Goal: Information Seeking & Learning: Learn about a topic

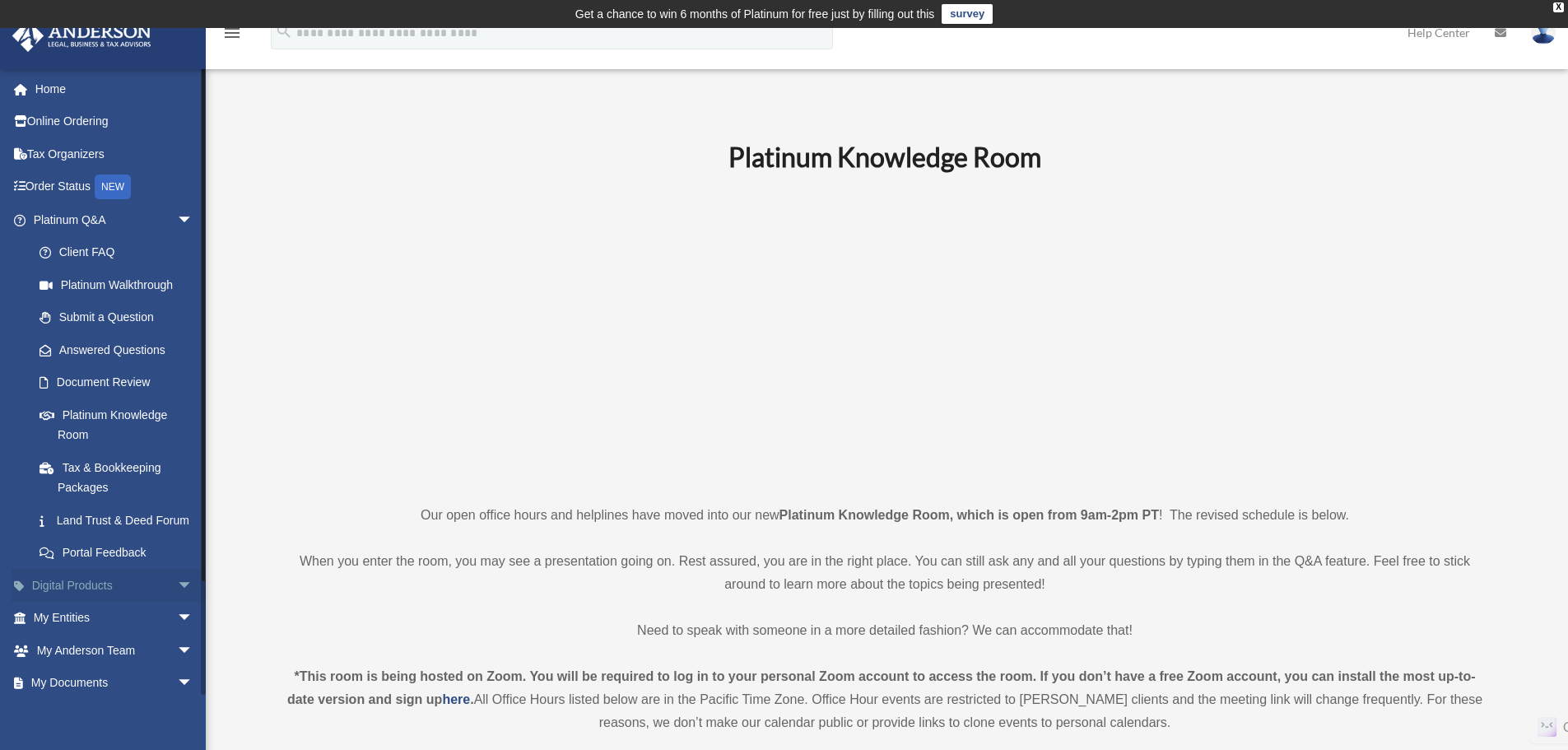
click at [177, 603] on span "arrow_drop_down" at bounding box center [193, 585] width 33 height 34
click at [105, 421] on link "Platinum Knowledge Room" at bounding box center [121, 424] width 195 height 53
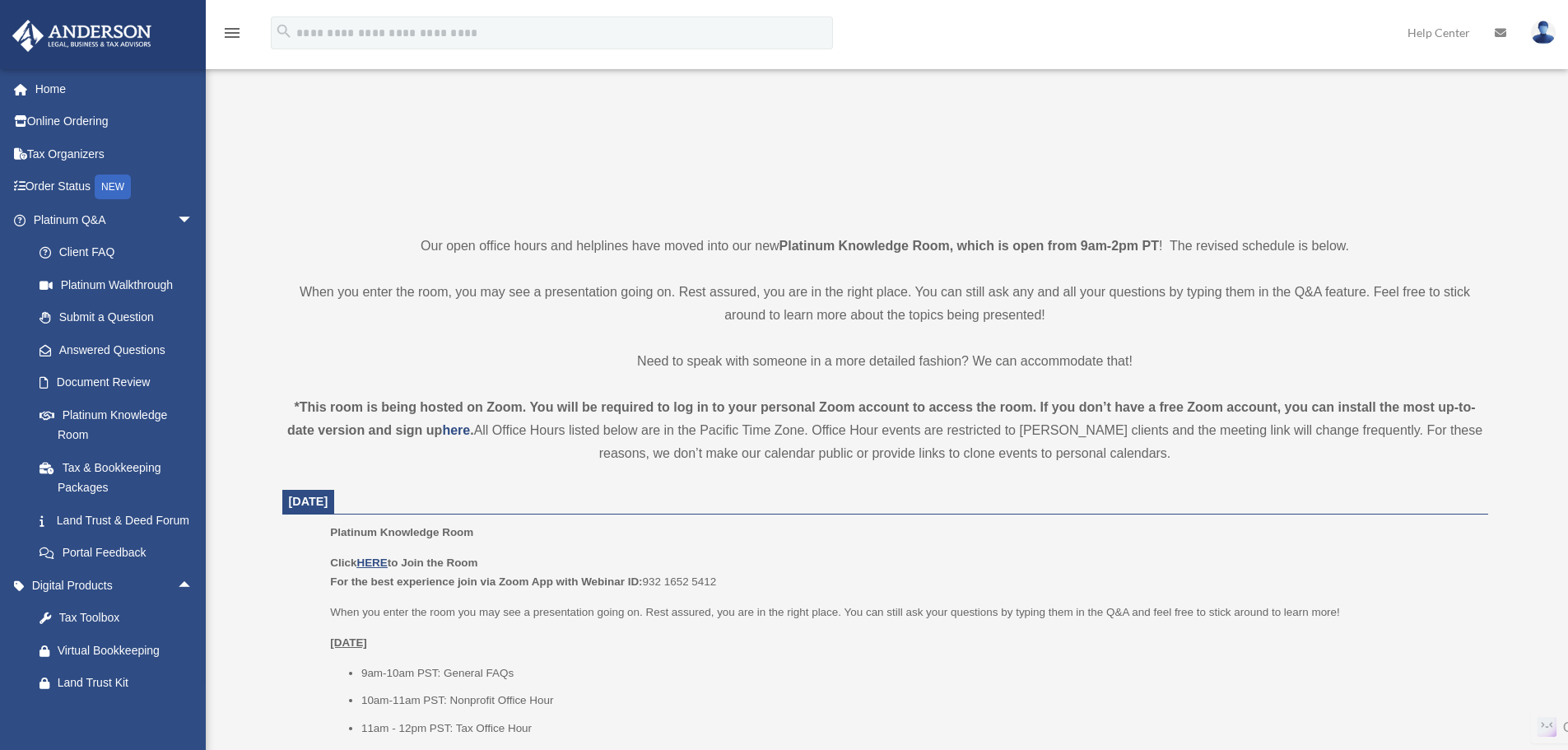
scroll to position [494, 0]
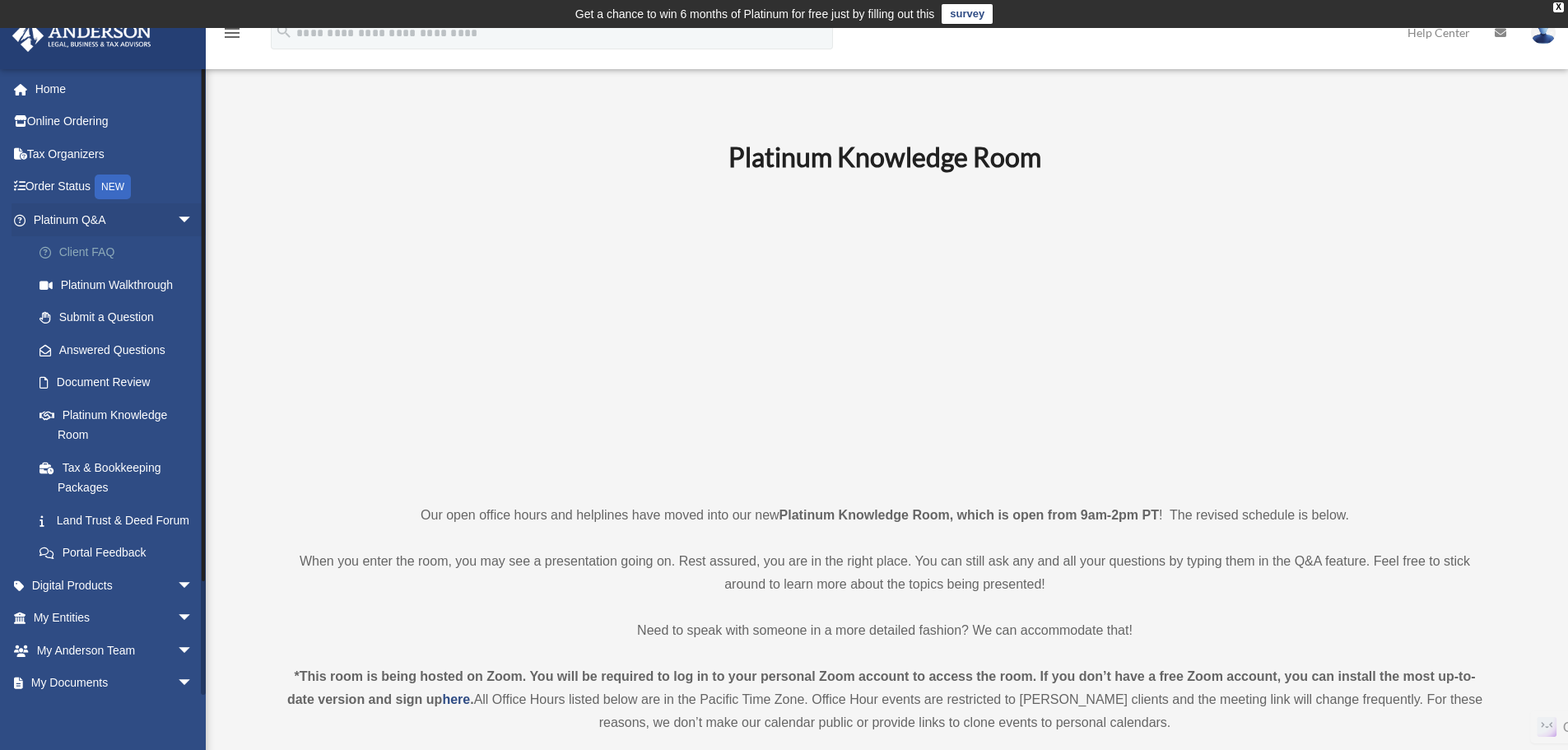
click at [77, 254] on link "Client FAQ" at bounding box center [121, 253] width 195 height 33
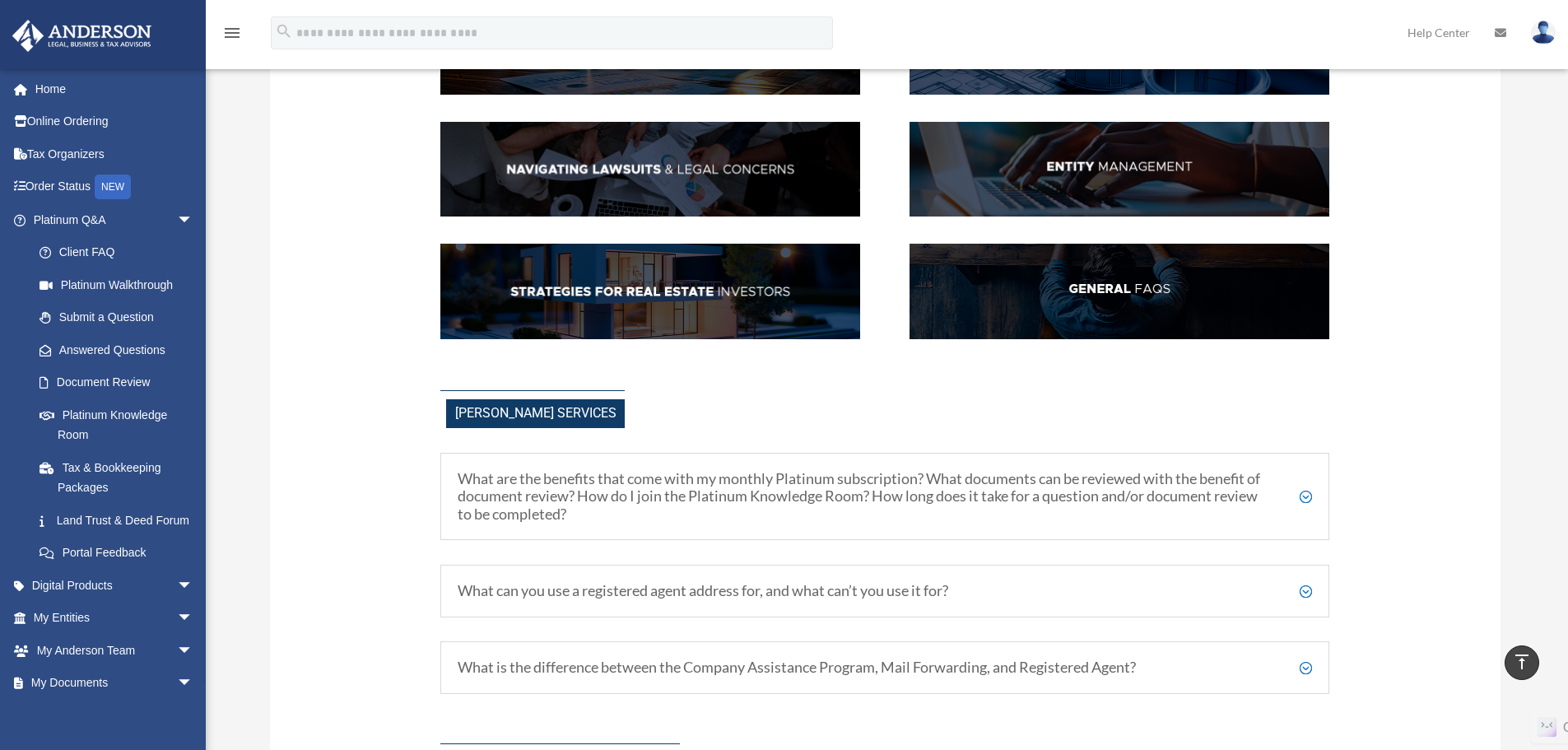
scroll to position [165, 0]
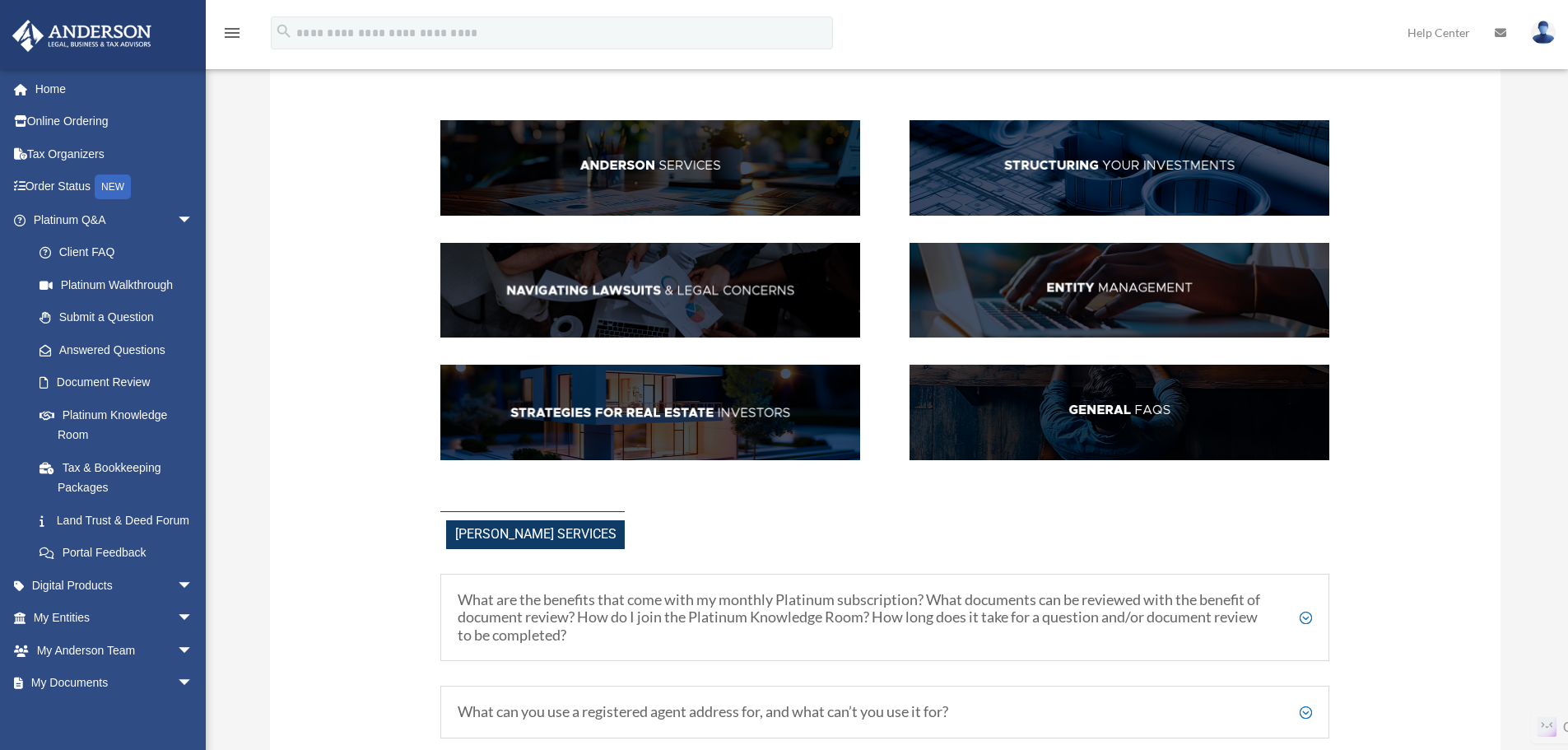
click at [647, 416] on img at bounding box center [650, 412] width 420 height 96
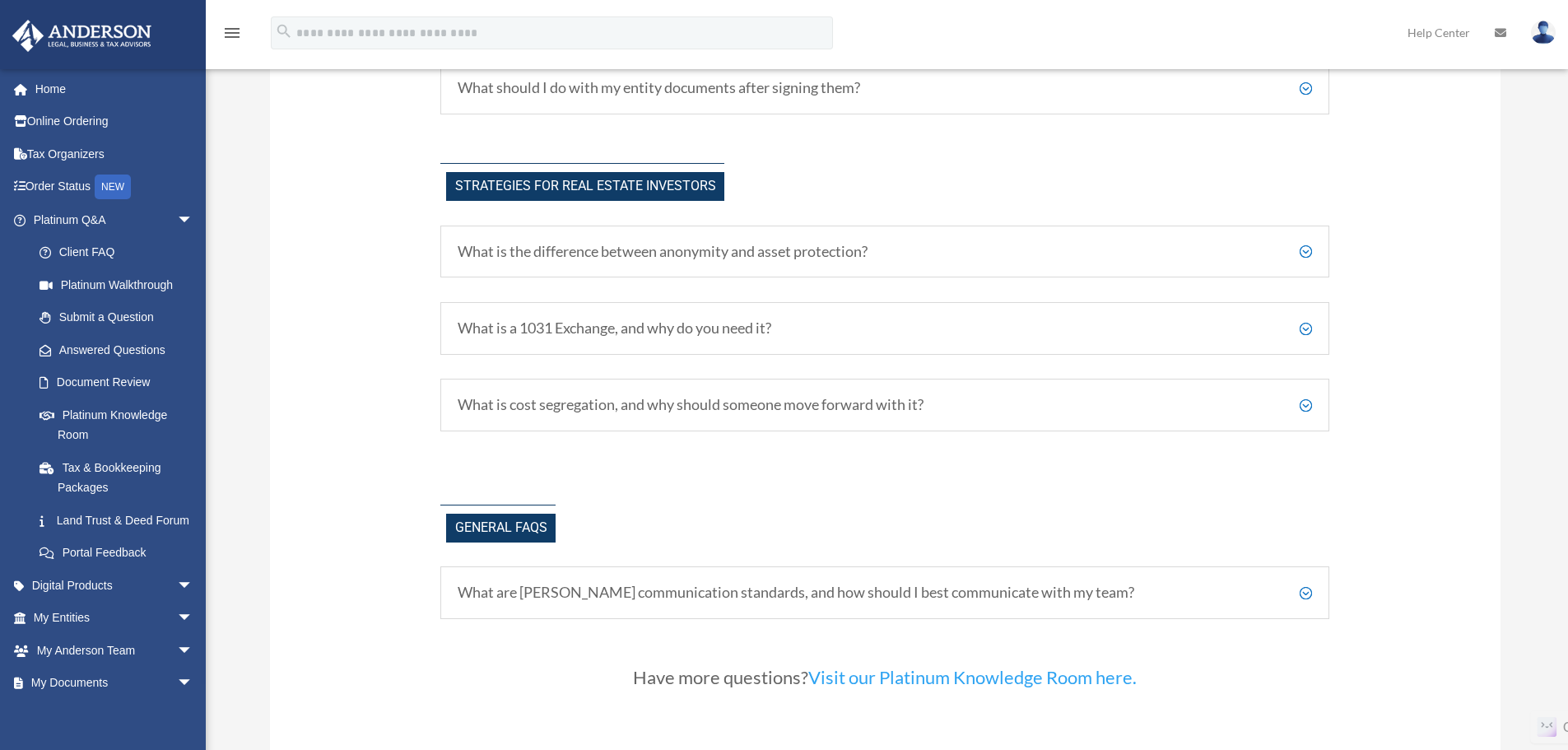
scroll to position [3334, 0]
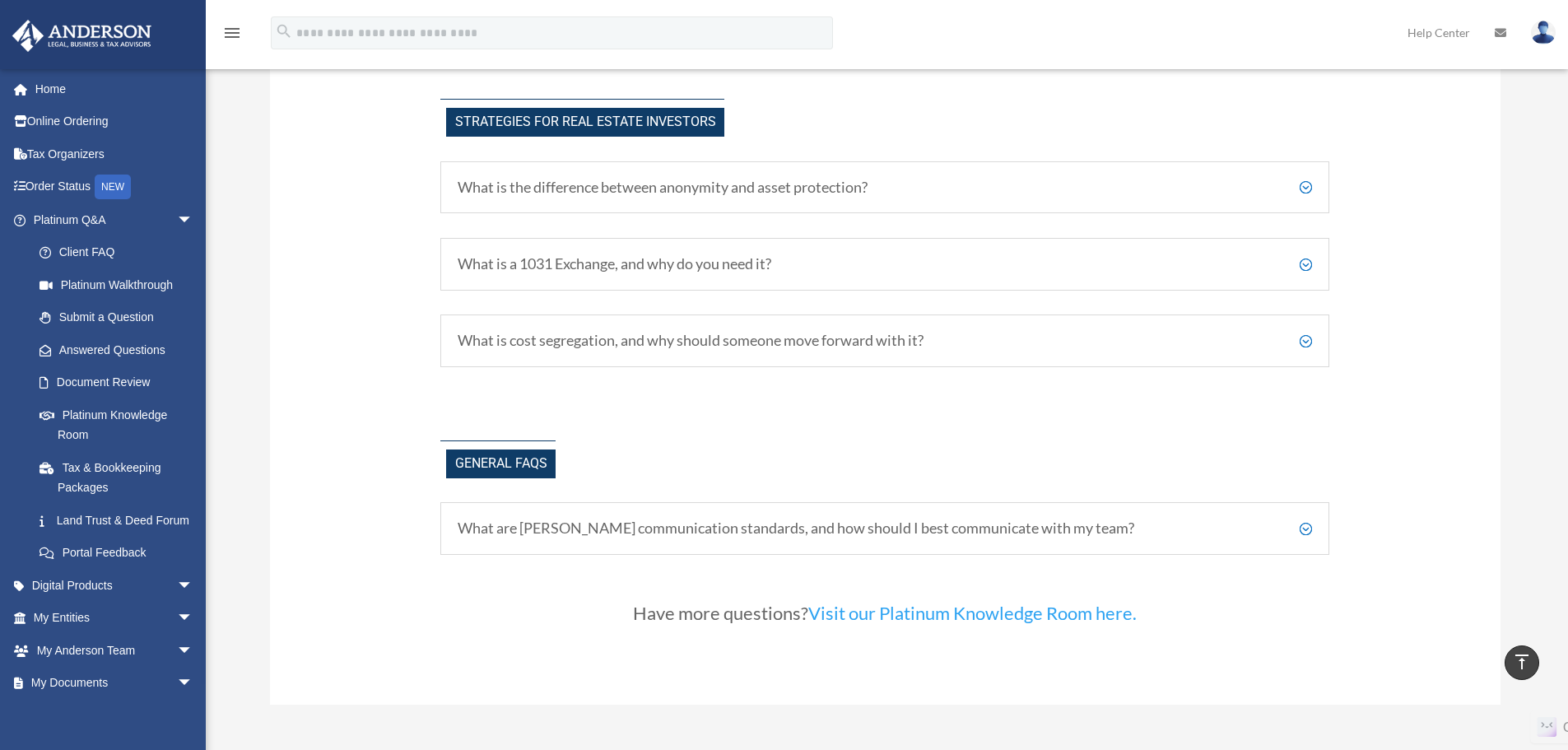
click at [549, 266] on h5 "What is a 1031 Exchange, and why do you need it?" at bounding box center [884, 264] width 854 height 18
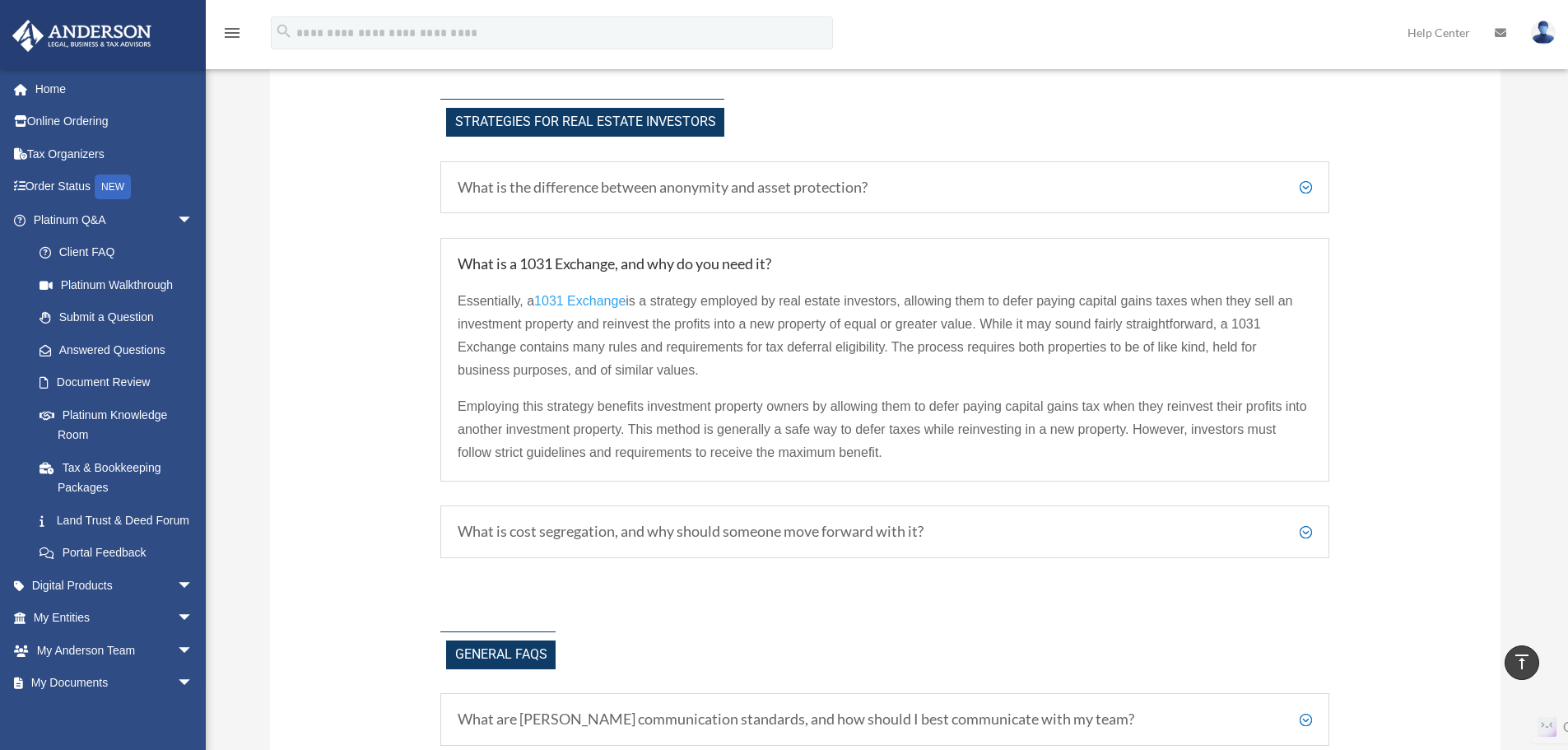
click at [659, 184] on h5 "What is the difference between anonymity and asset protection?" at bounding box center [884, 187] width 854 height 18
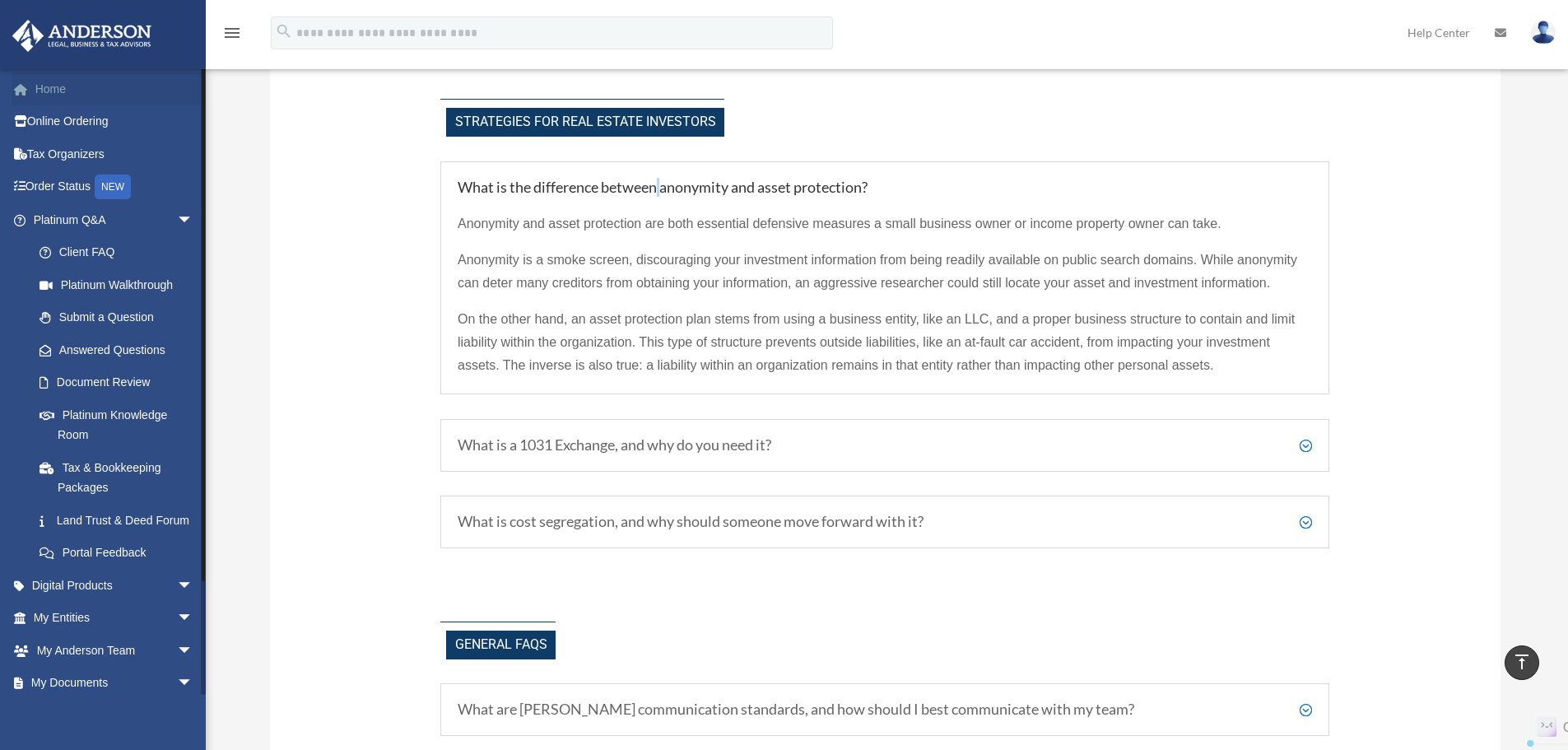
click at [42, 95] on link "Home" at bounding box center [115, 89] width 207 height 33
